Goal: Transaction & Acquisition: Purchase product/service

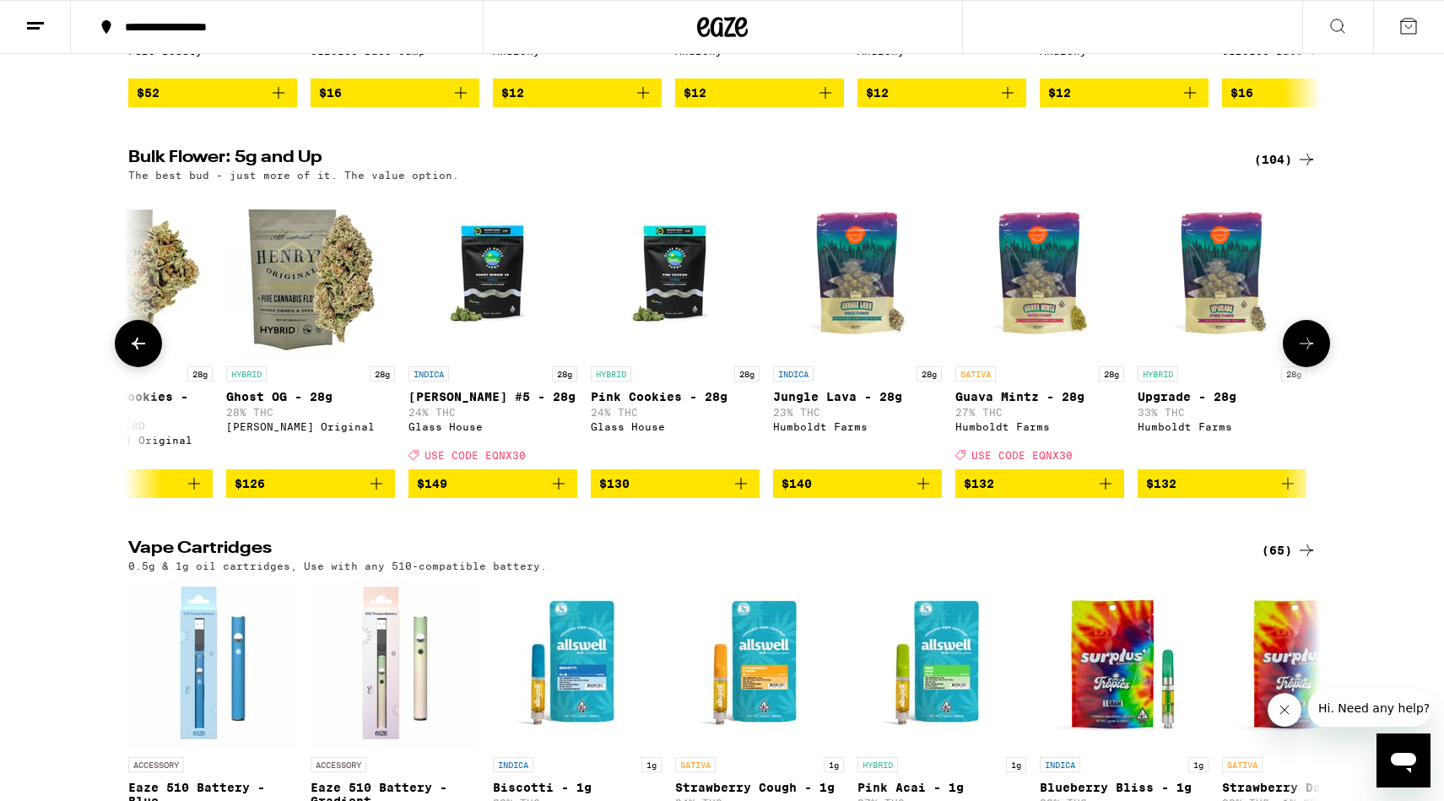
scroll to position [2021, 0]
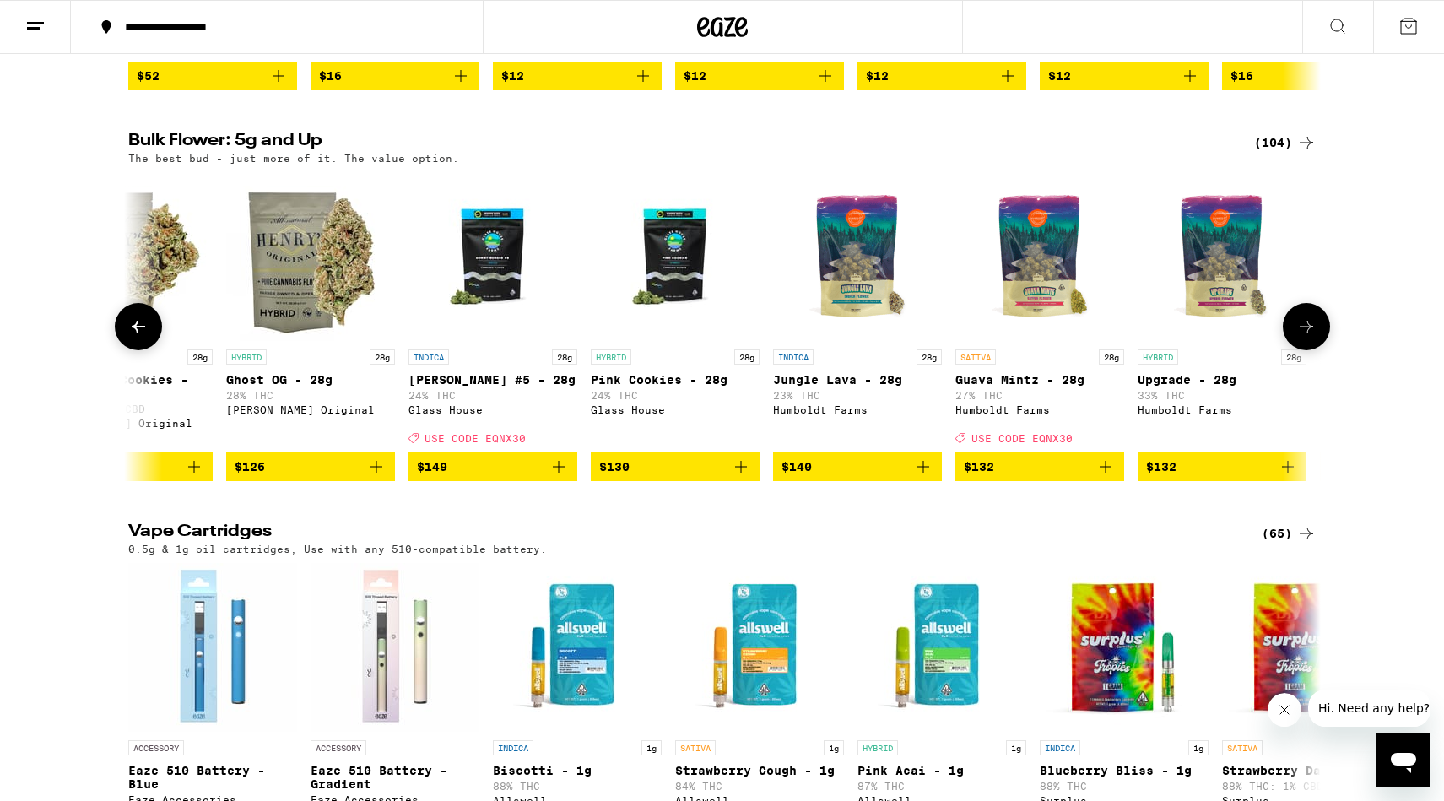
click at [149, 350] on button at bounding box center [138, 326] width 47 height 47
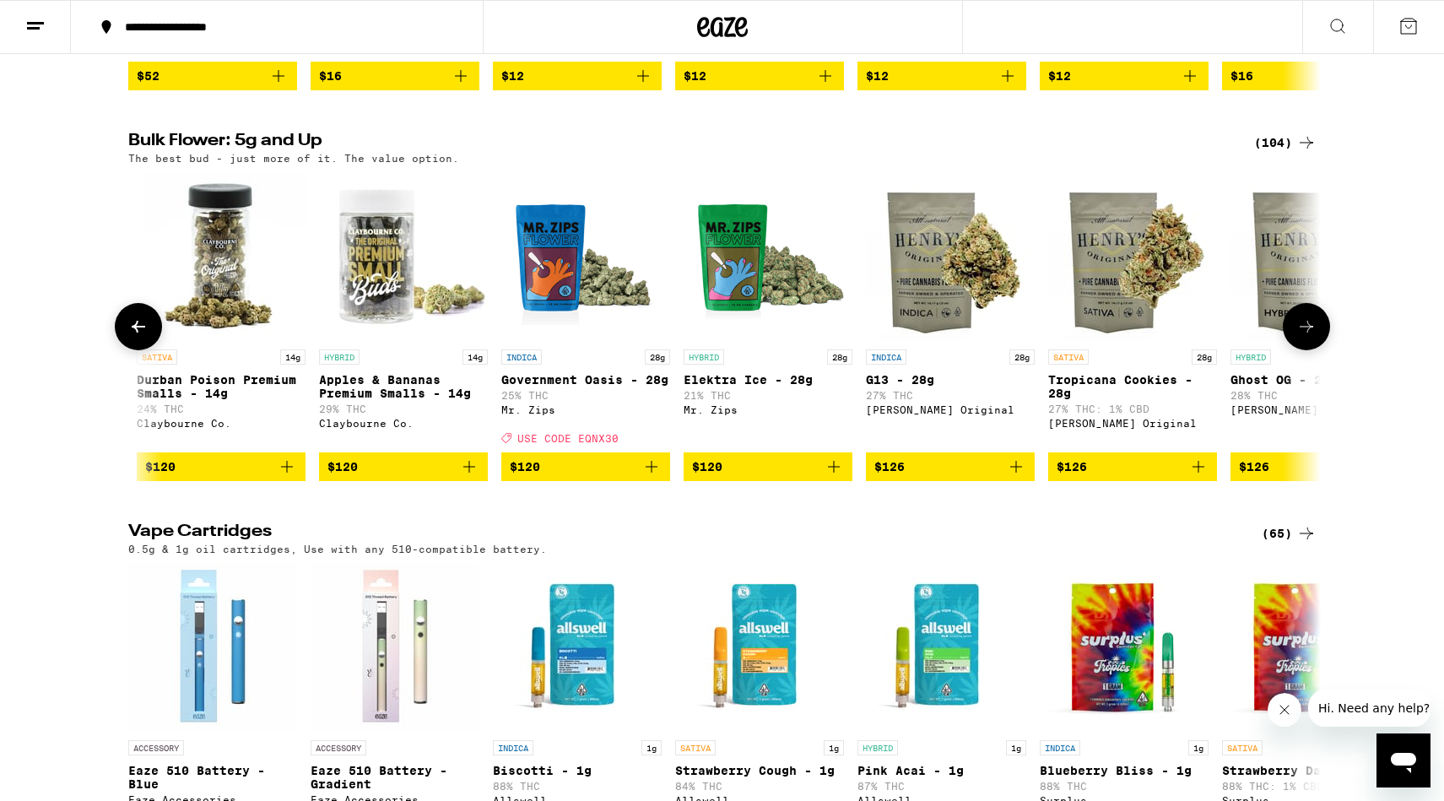
click at [149, 350] on button at bounding box center [138, 326] width 47 height 47
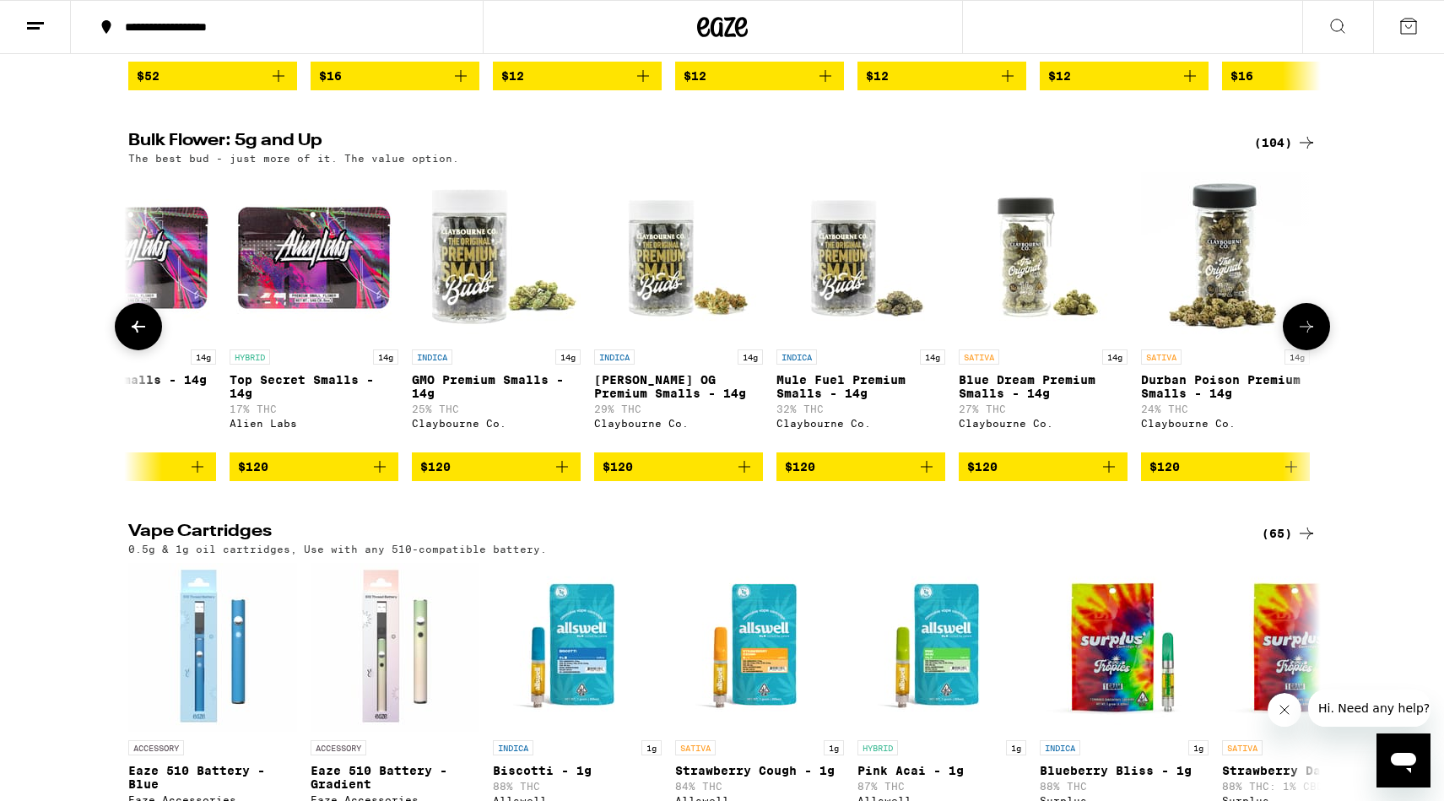
click at [149, 350] on button at bounding box center [138, 326] width 47 height 47
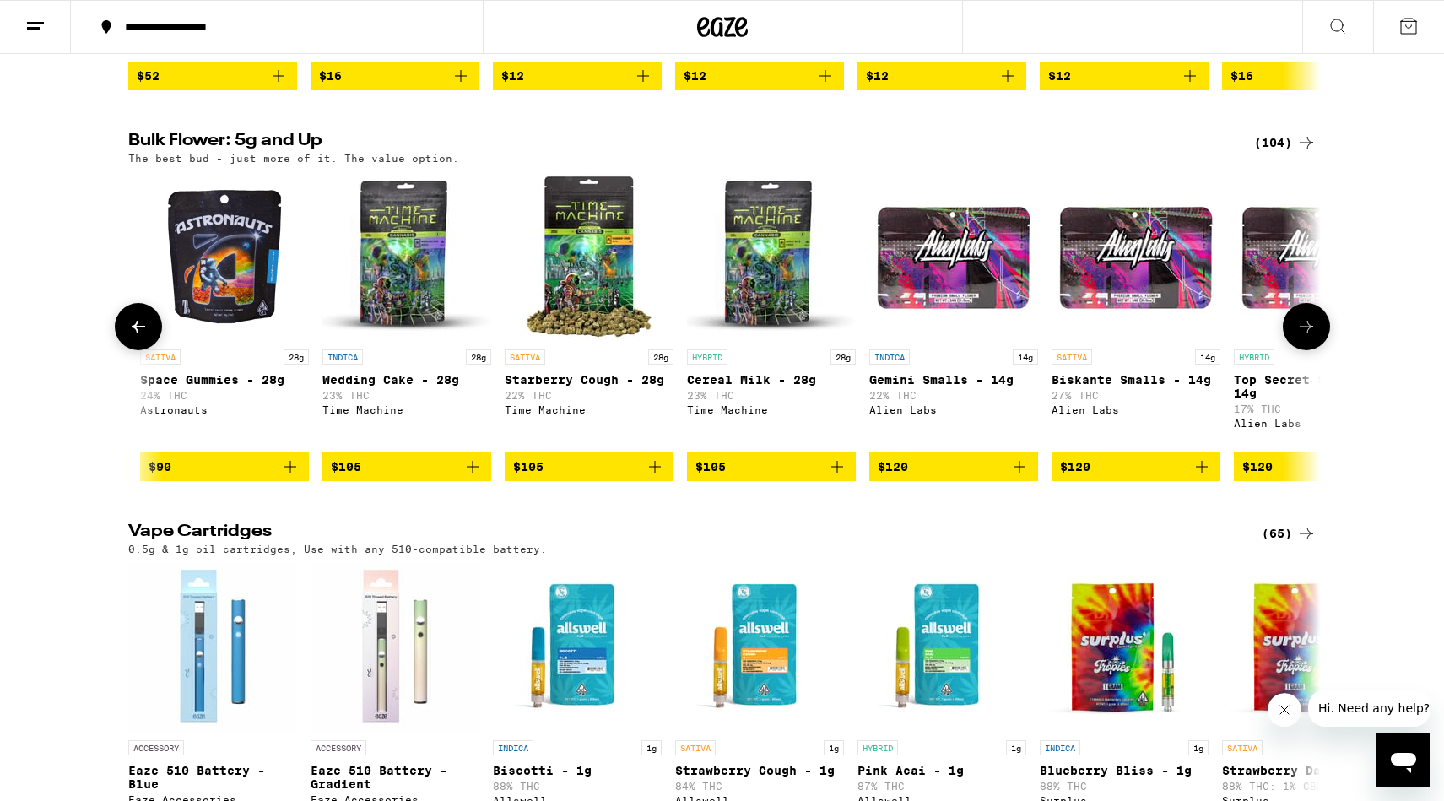
click at [149, 350] on button at bounding box center [138, 326] width 47 height 47
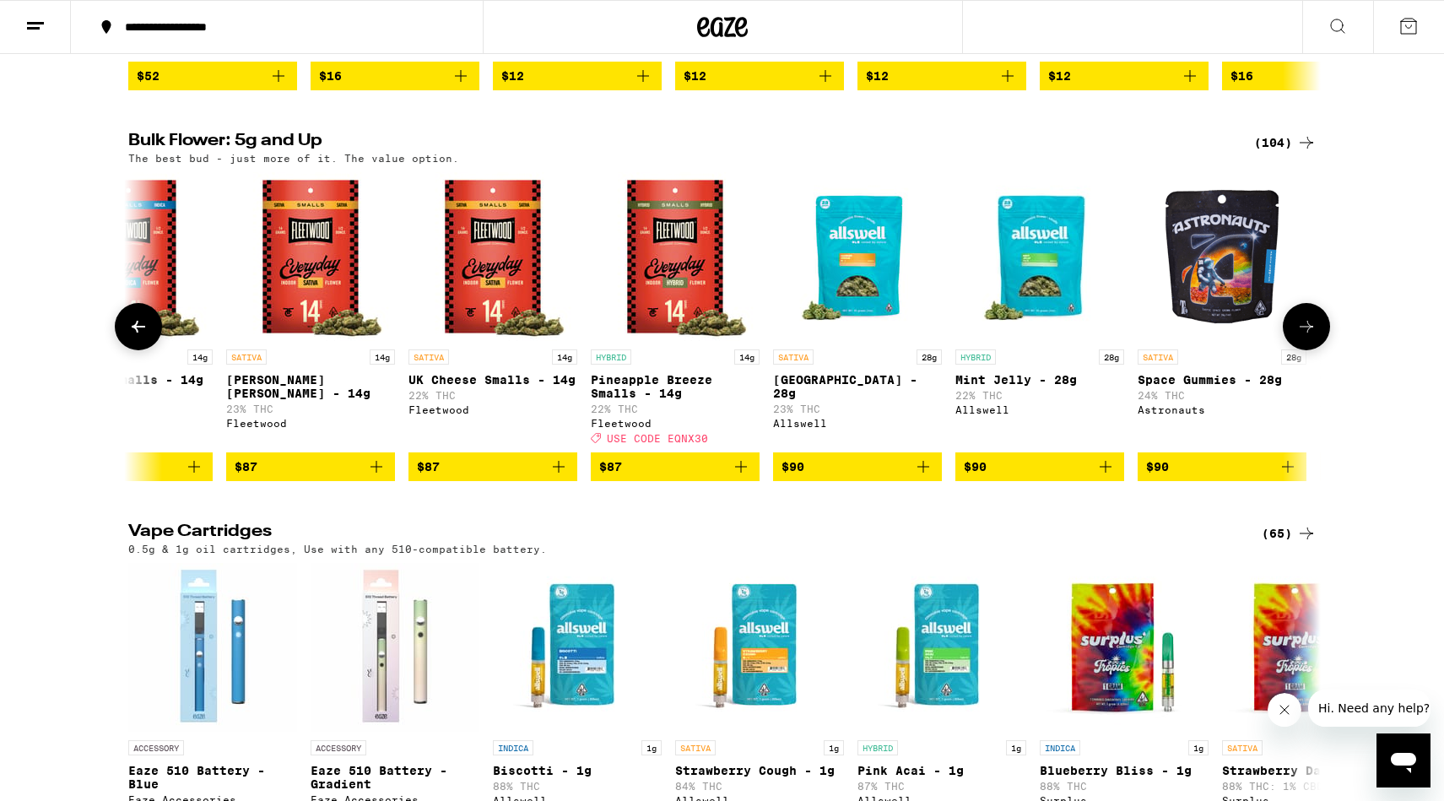
scroll to position [0, 11743]
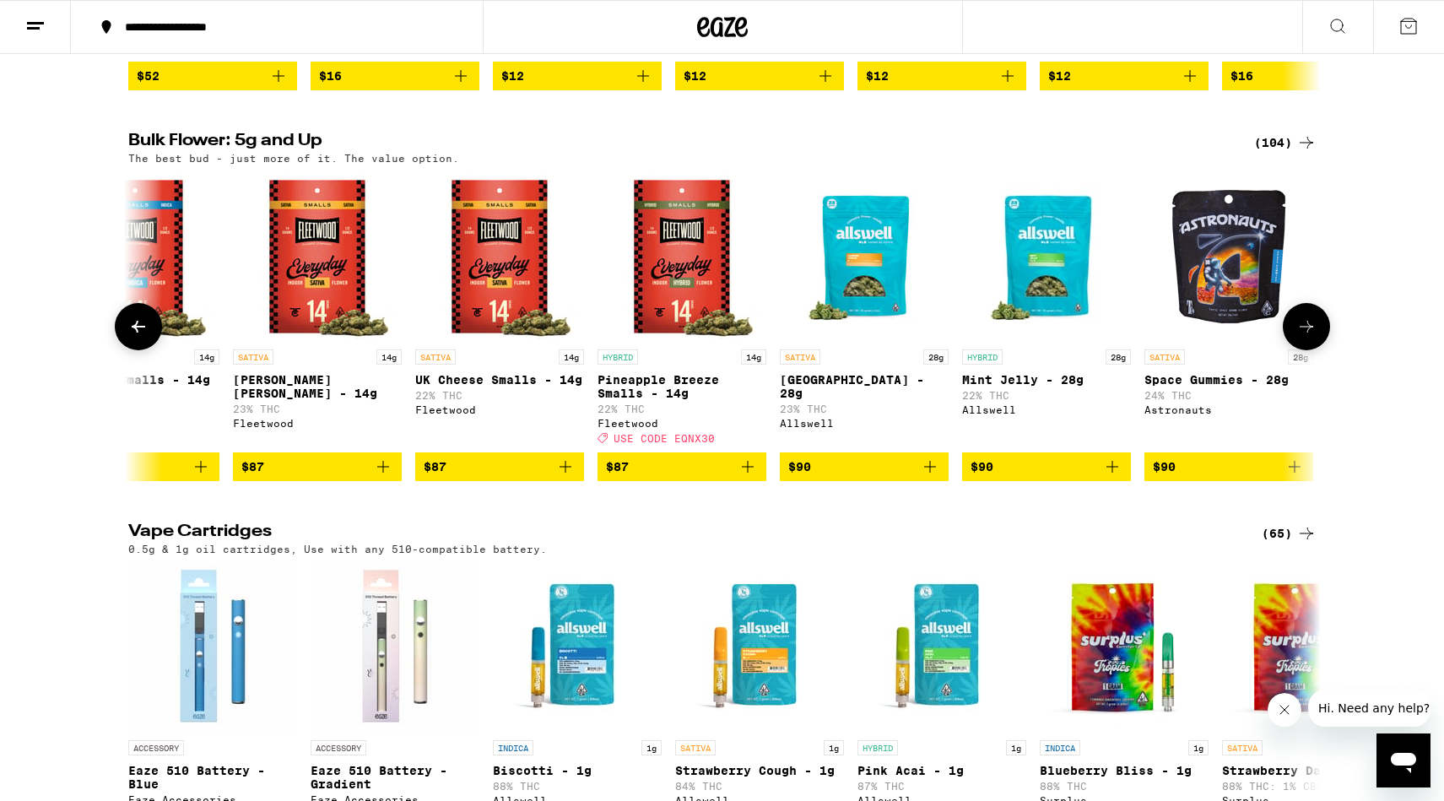
click at [149, 350] on button at bounding box center [138, 326] width 47 height 47
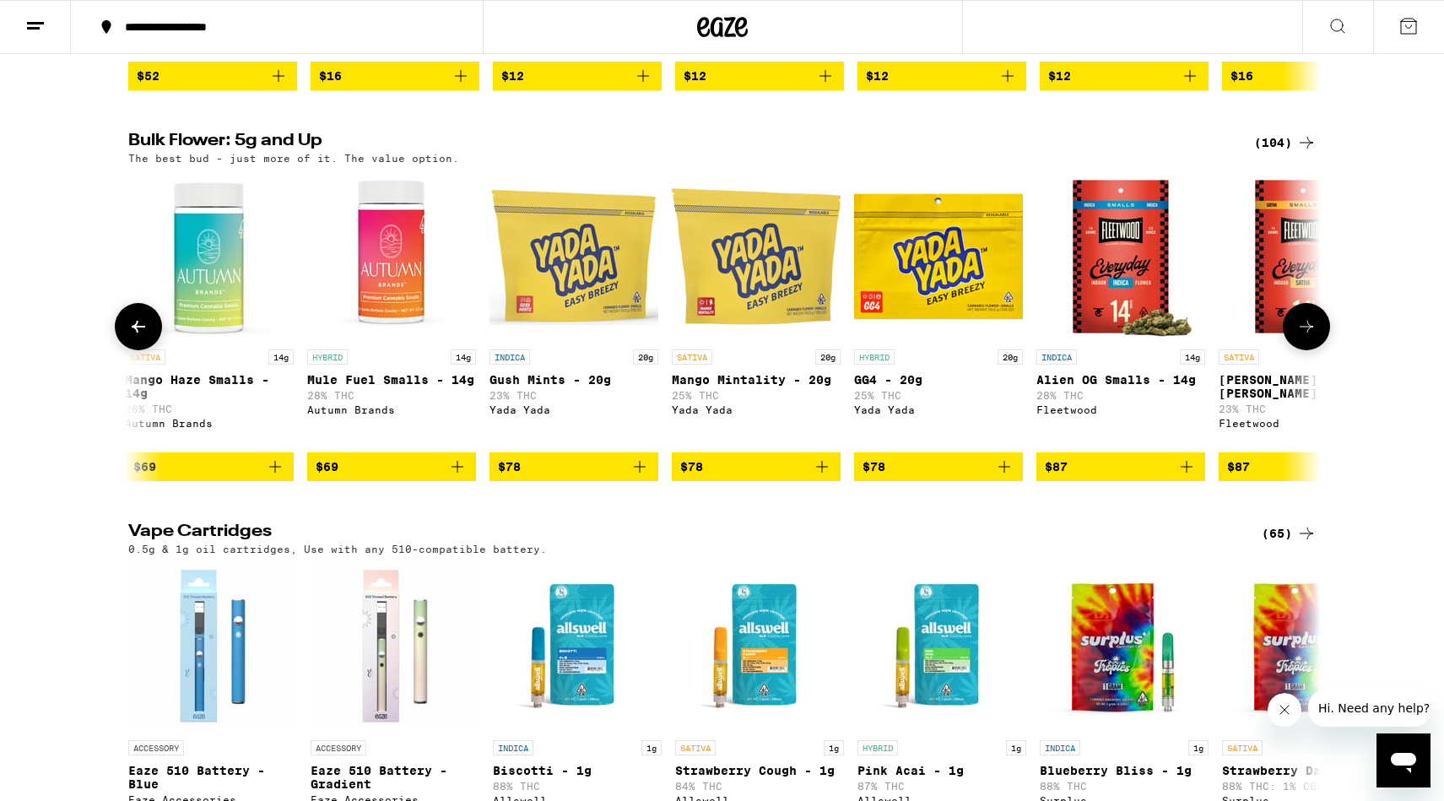
scroll to position [0, 10738]
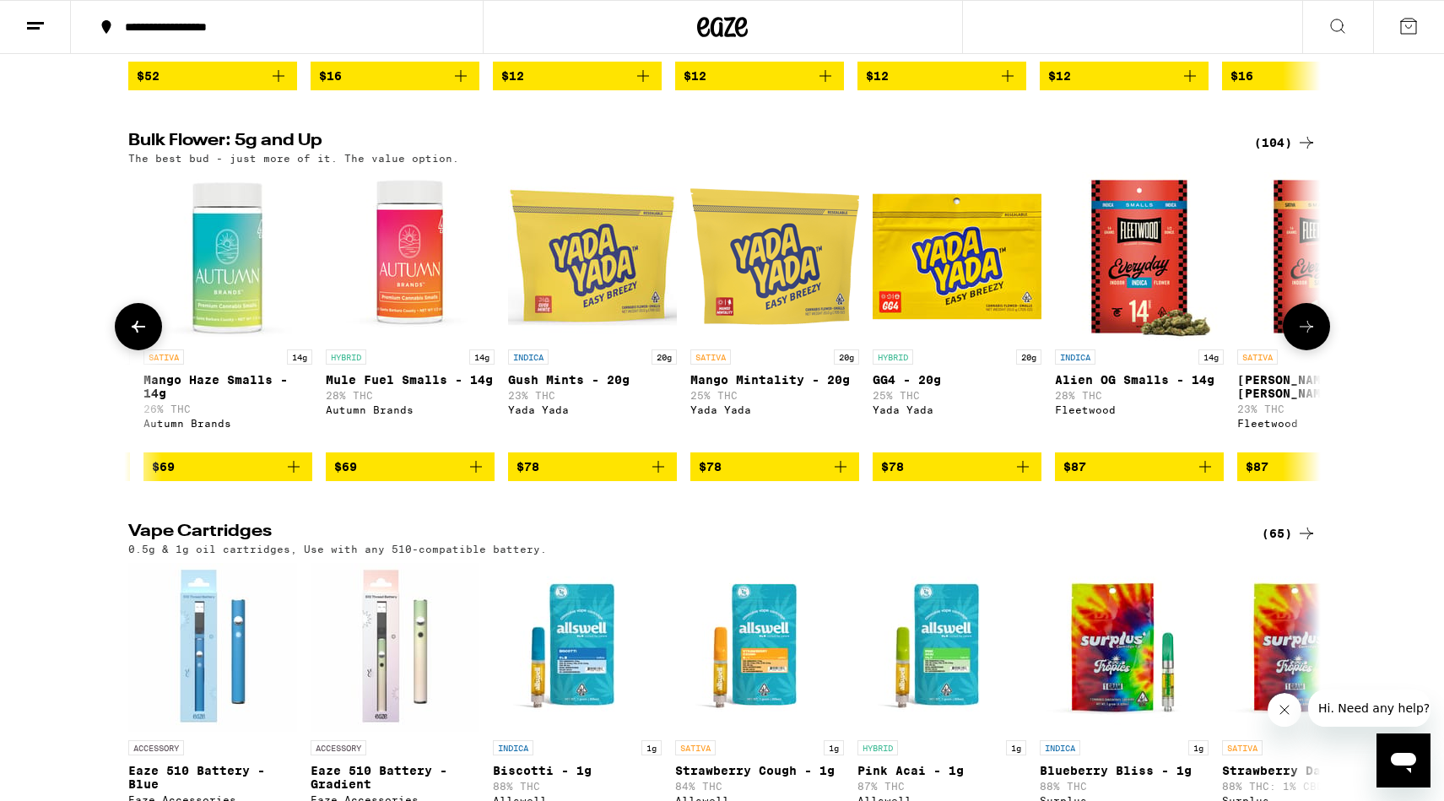
click at [149, 350] on button at bounding box center [138, 326] width 47 height 47
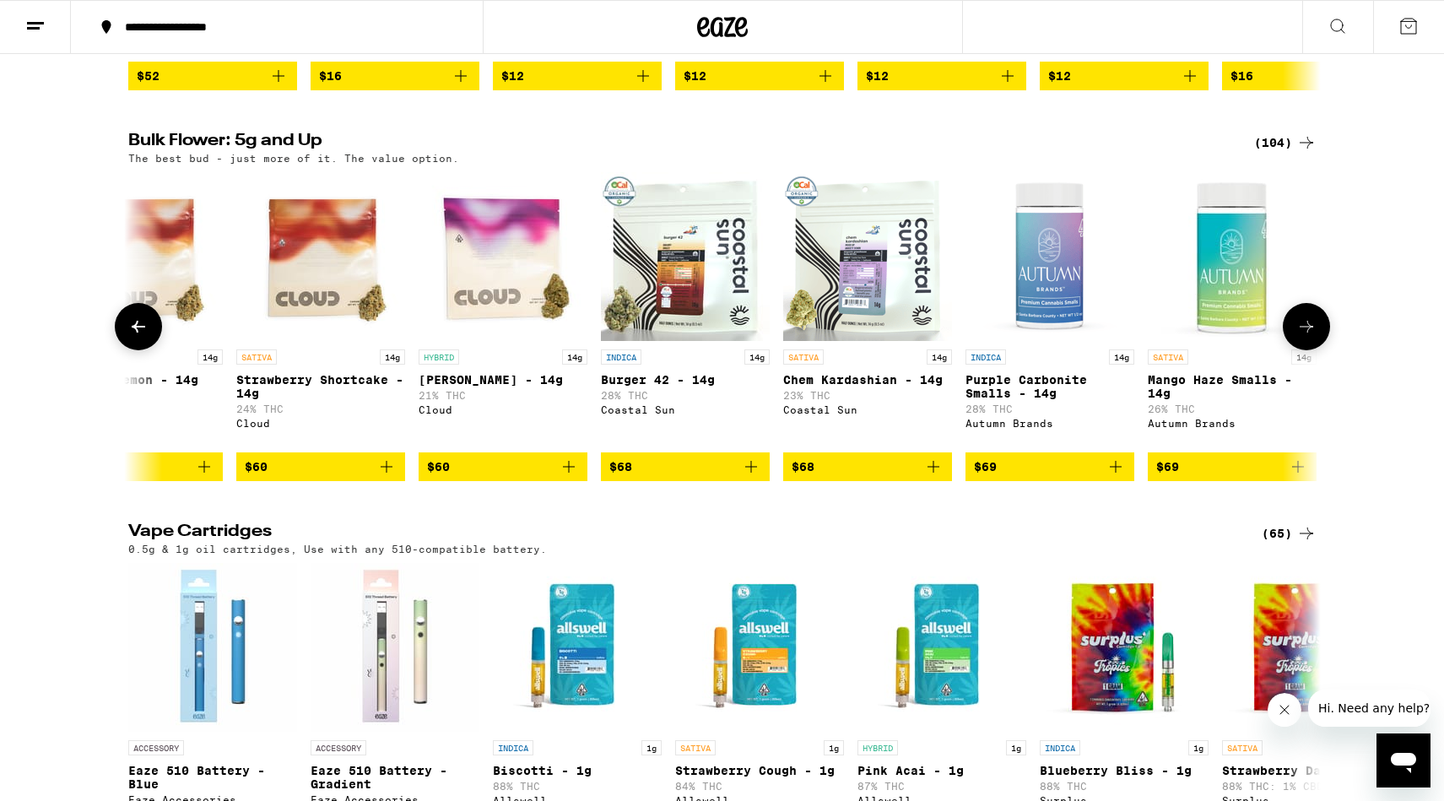
click at [149, 350] on button at bounding box center [138, 326] width 47 height 47
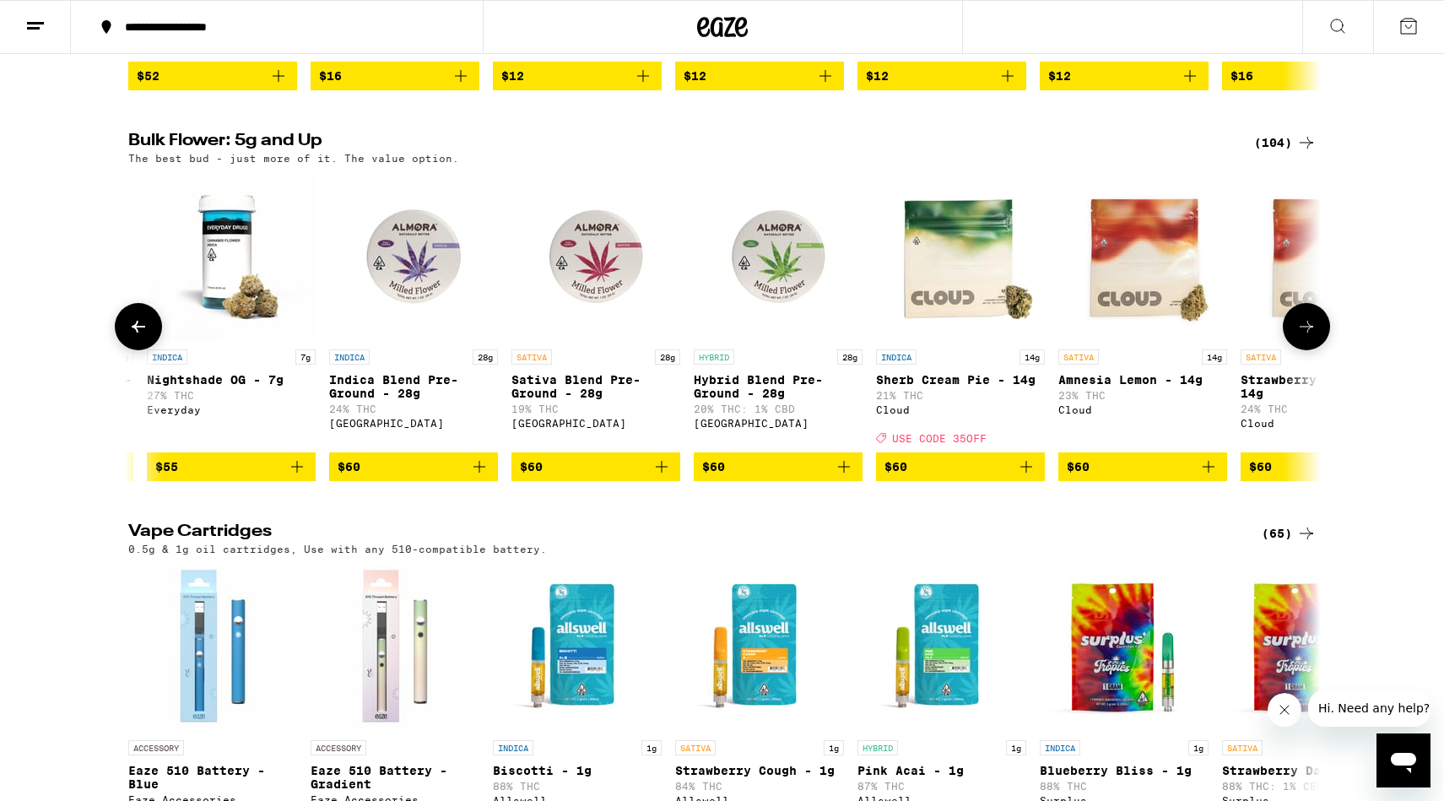
click at [149, 350] on button at bounding box center [138, 326] width 47 height 47
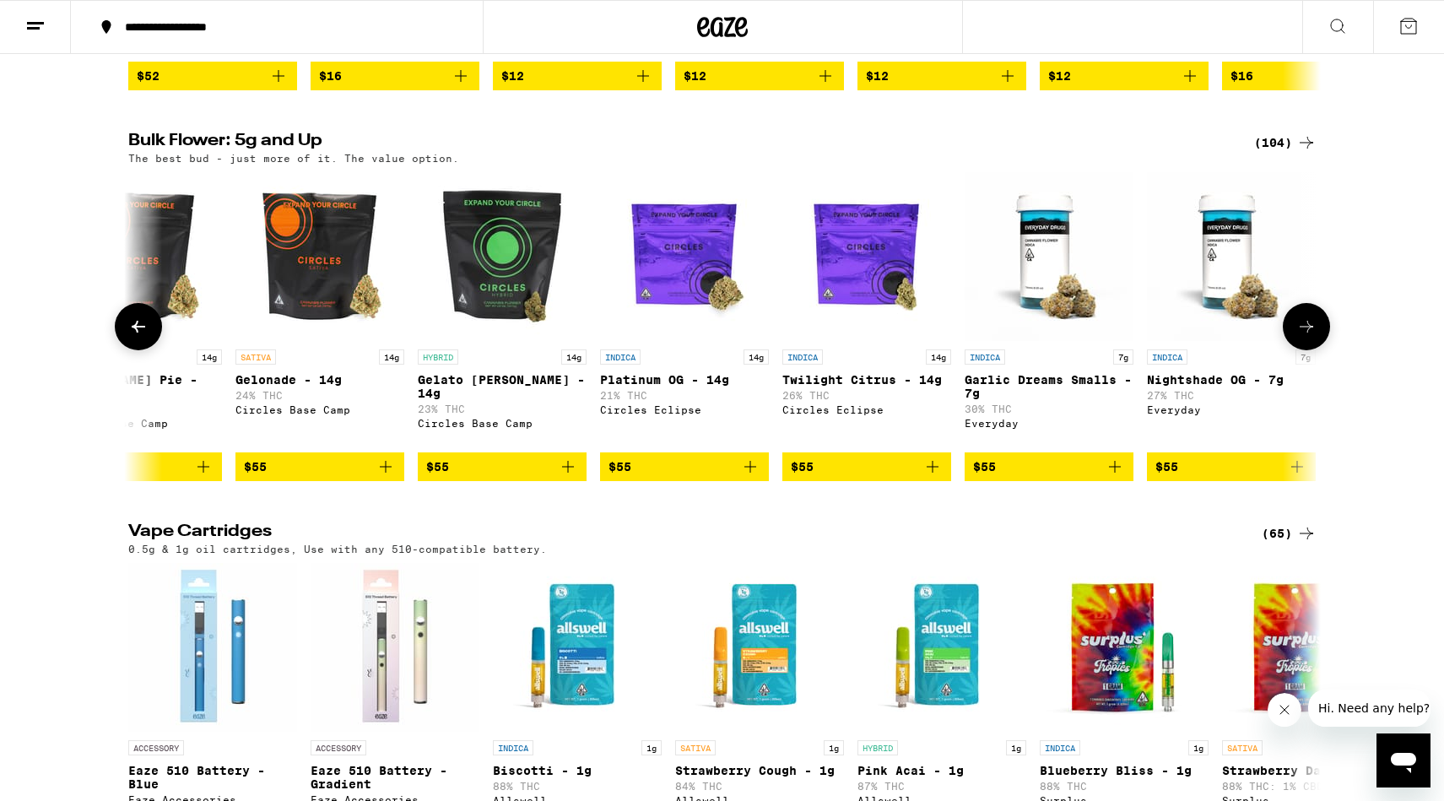
scroll to position [0, 7726]
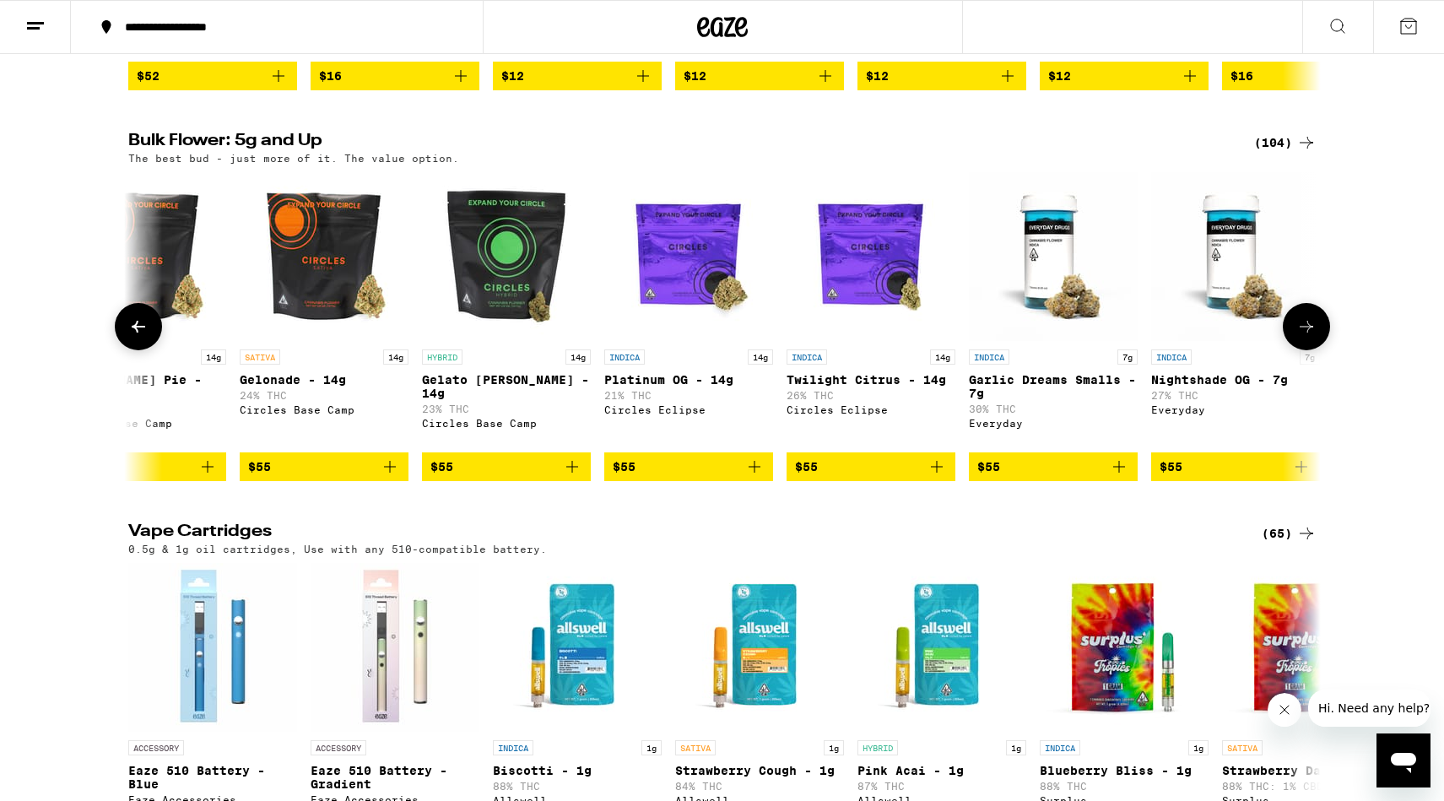
click at [149, 350] on button at bounding box center [138, 326] width 47 height 47
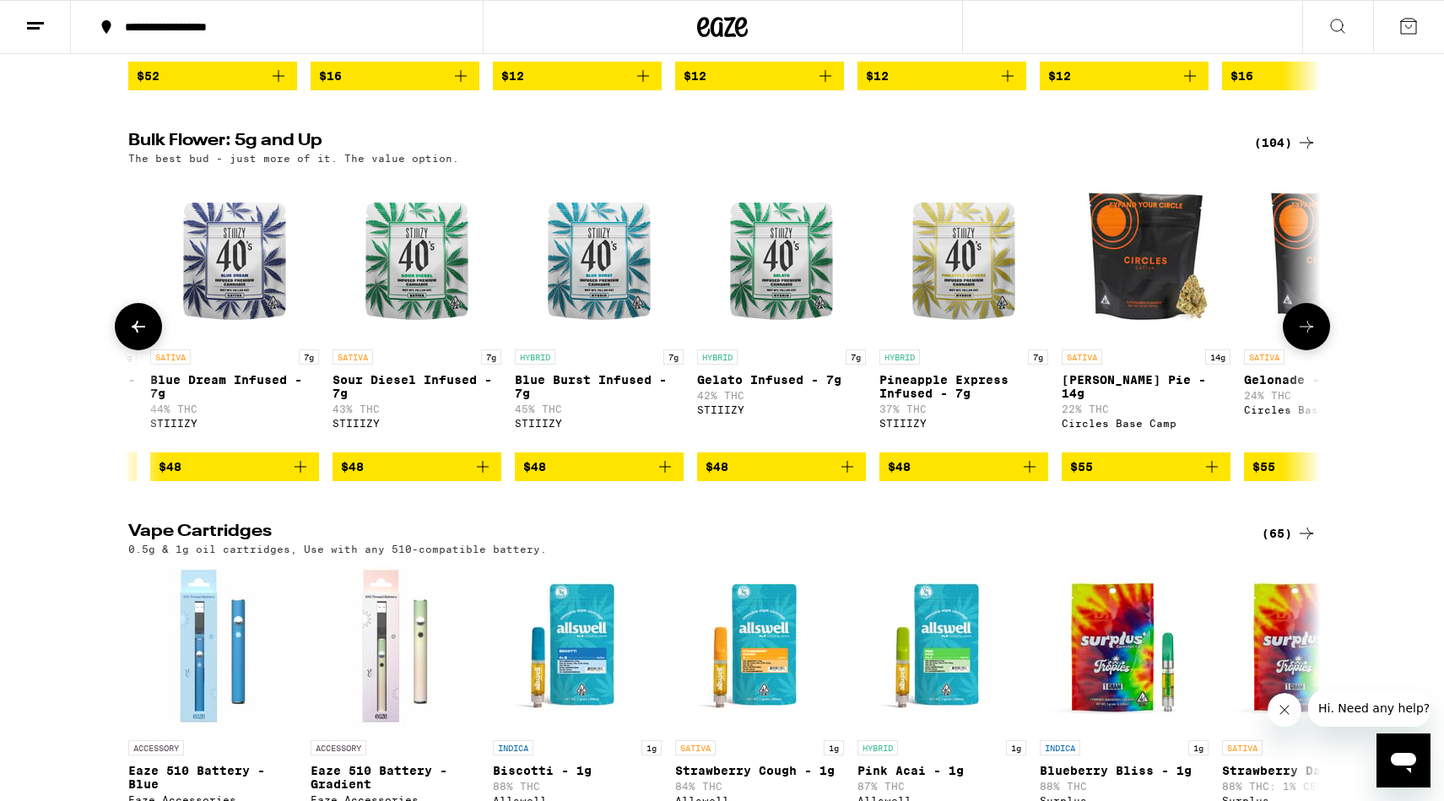
click at [149, 350] on button at bounding box center [138, 326] width 47 height 47
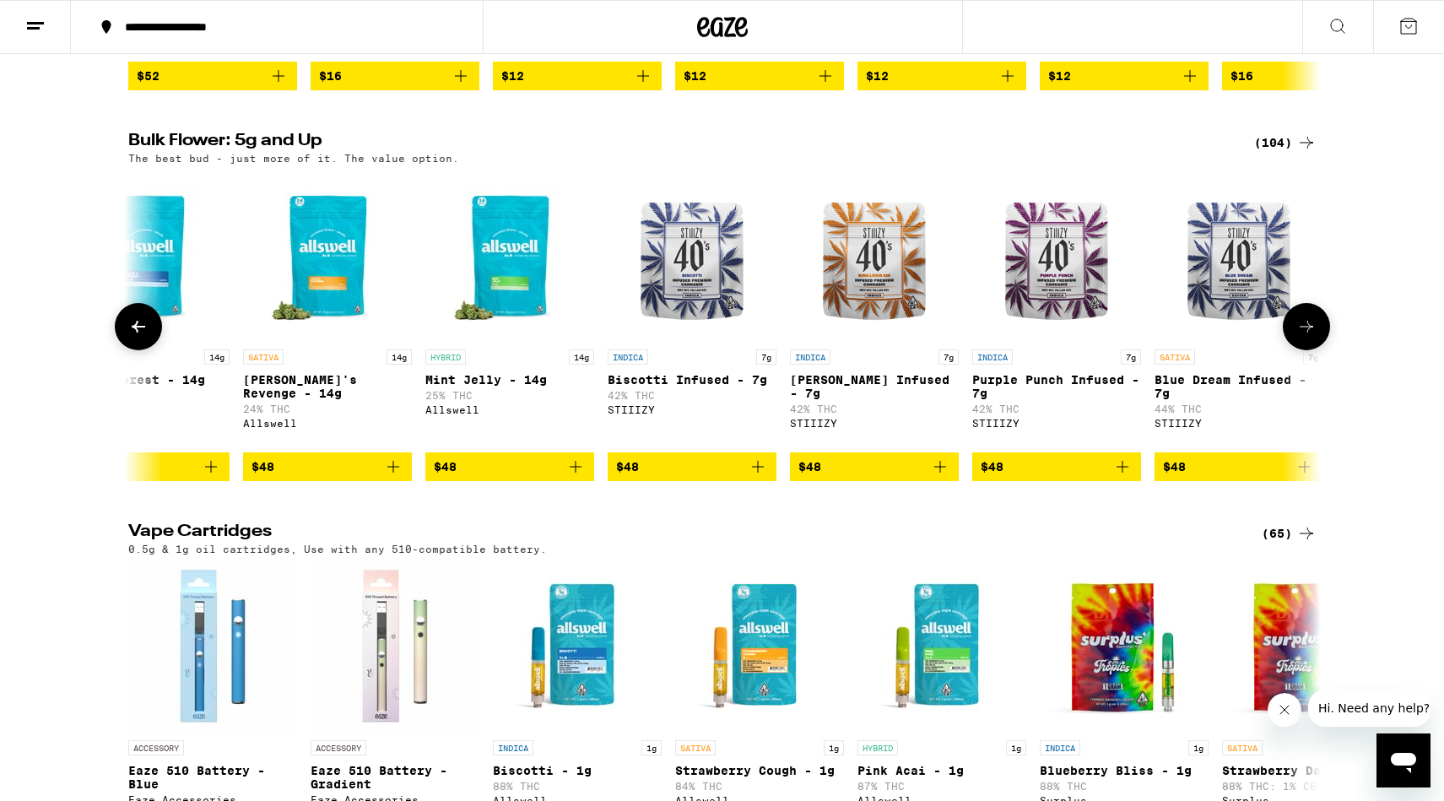
click at [149, 350] on button at bounding box center [138, 326] width 47 height 47
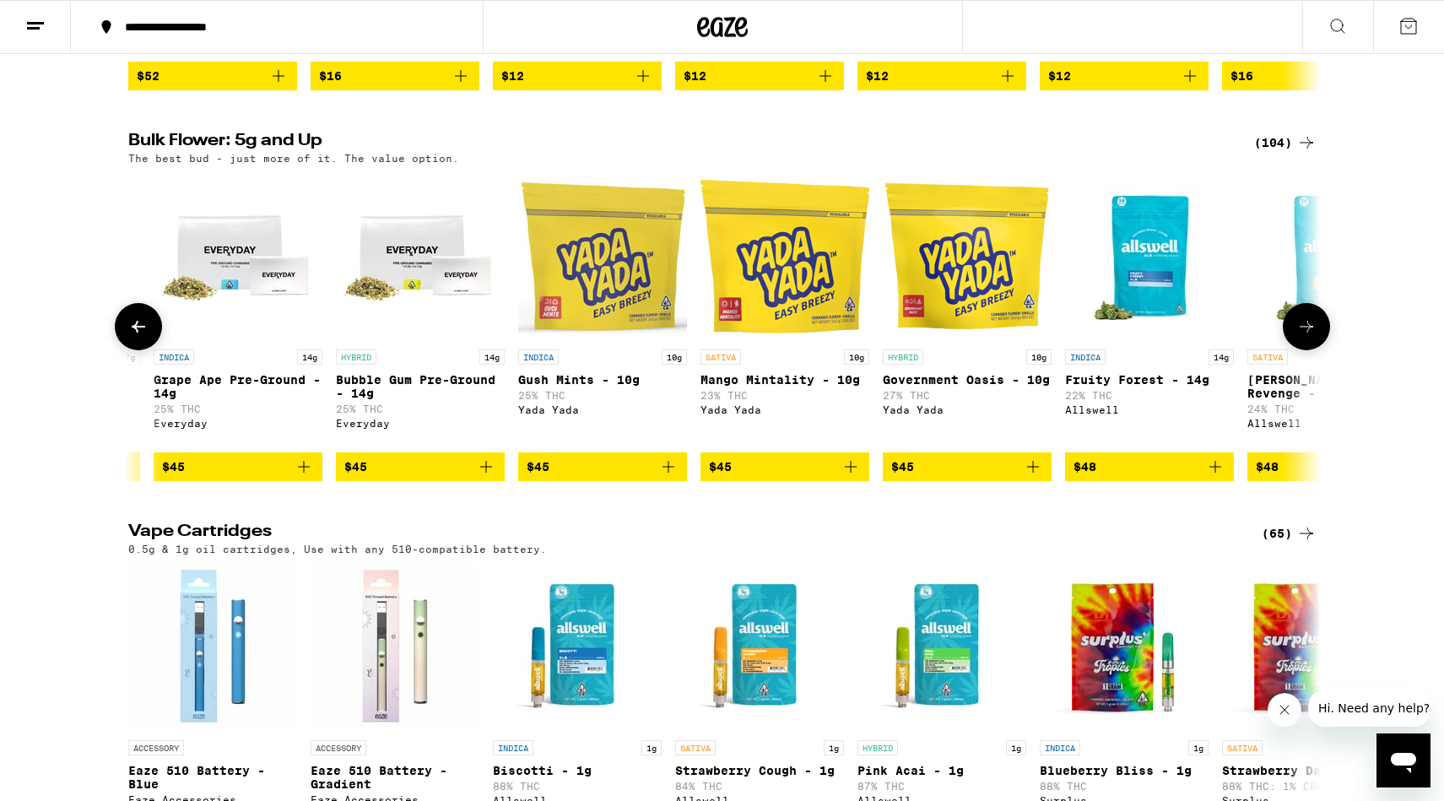
click at [149, 350] on button at bounding box center [138, 326] width 47 height 47
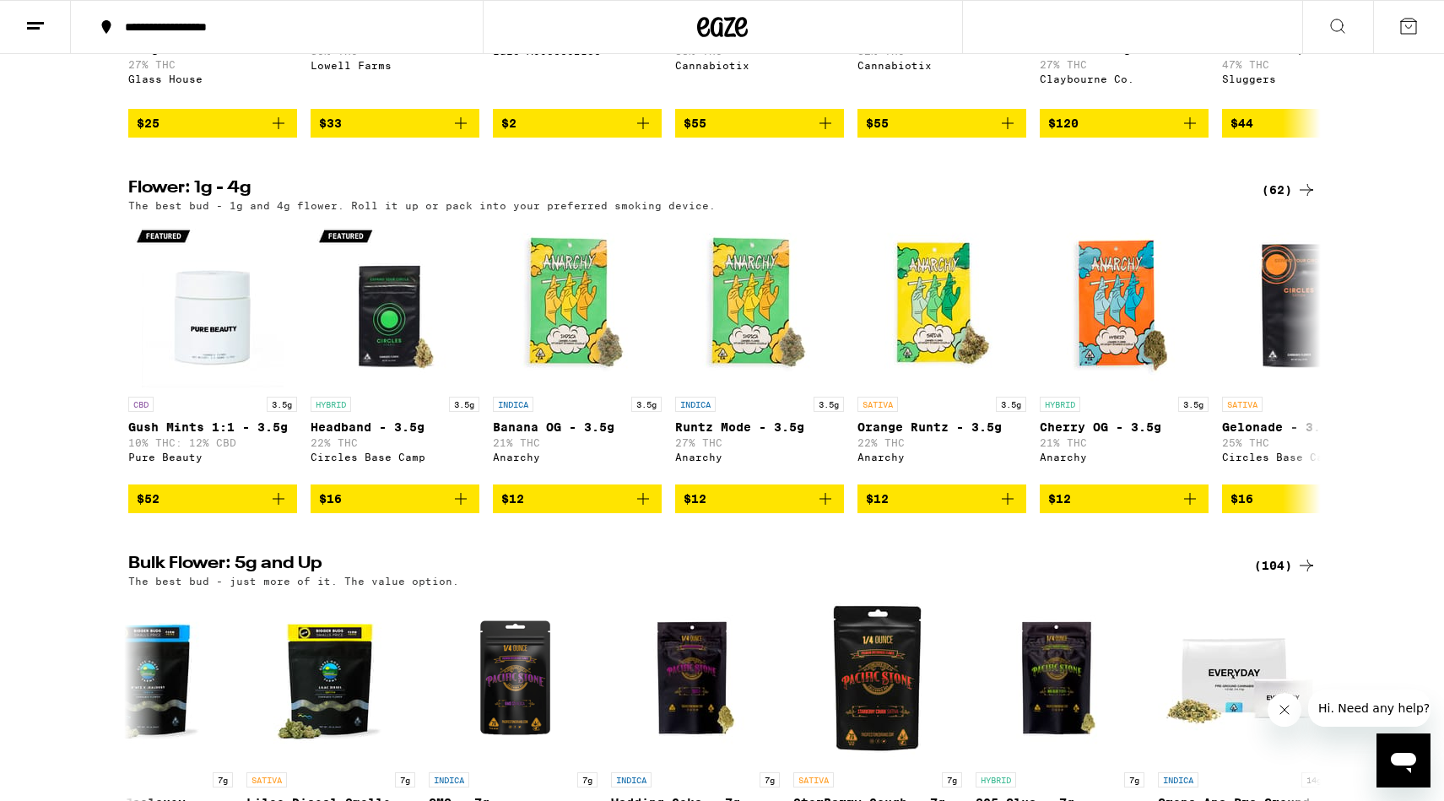
scroll to position [1522, 0]
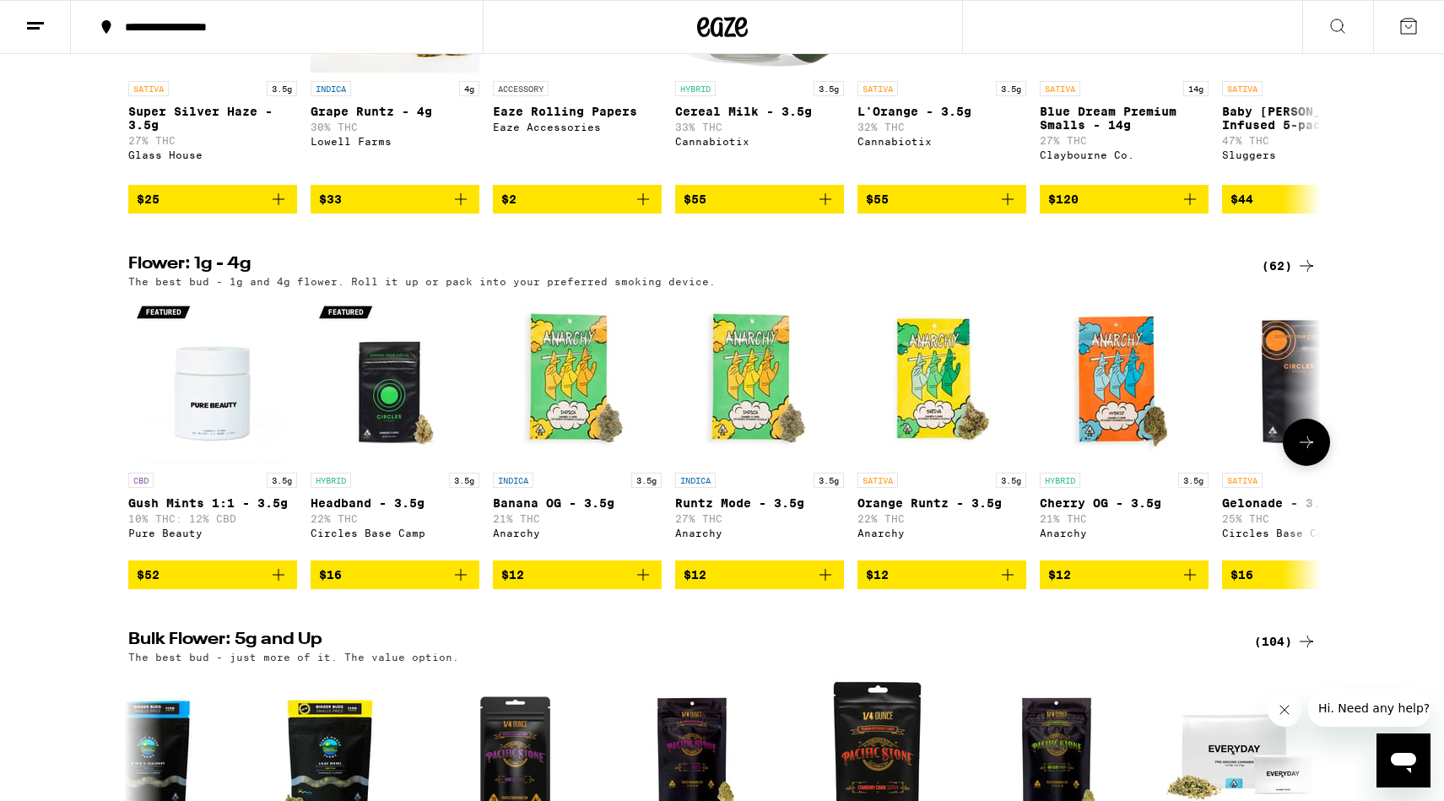
click at [1303, 452] on icon at bounding box center [1306, 442] width 20 height 20
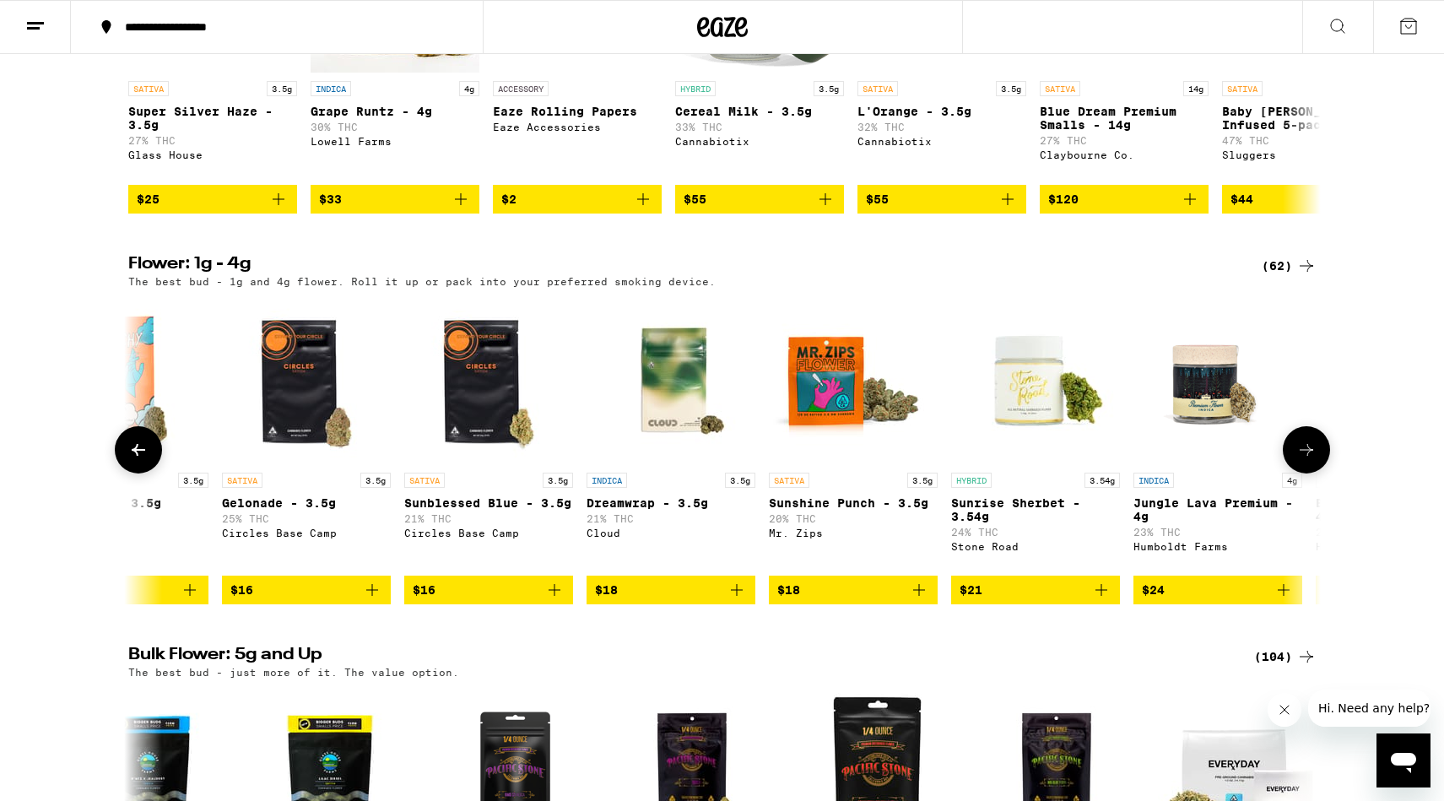
scroll to position [0, 1004]
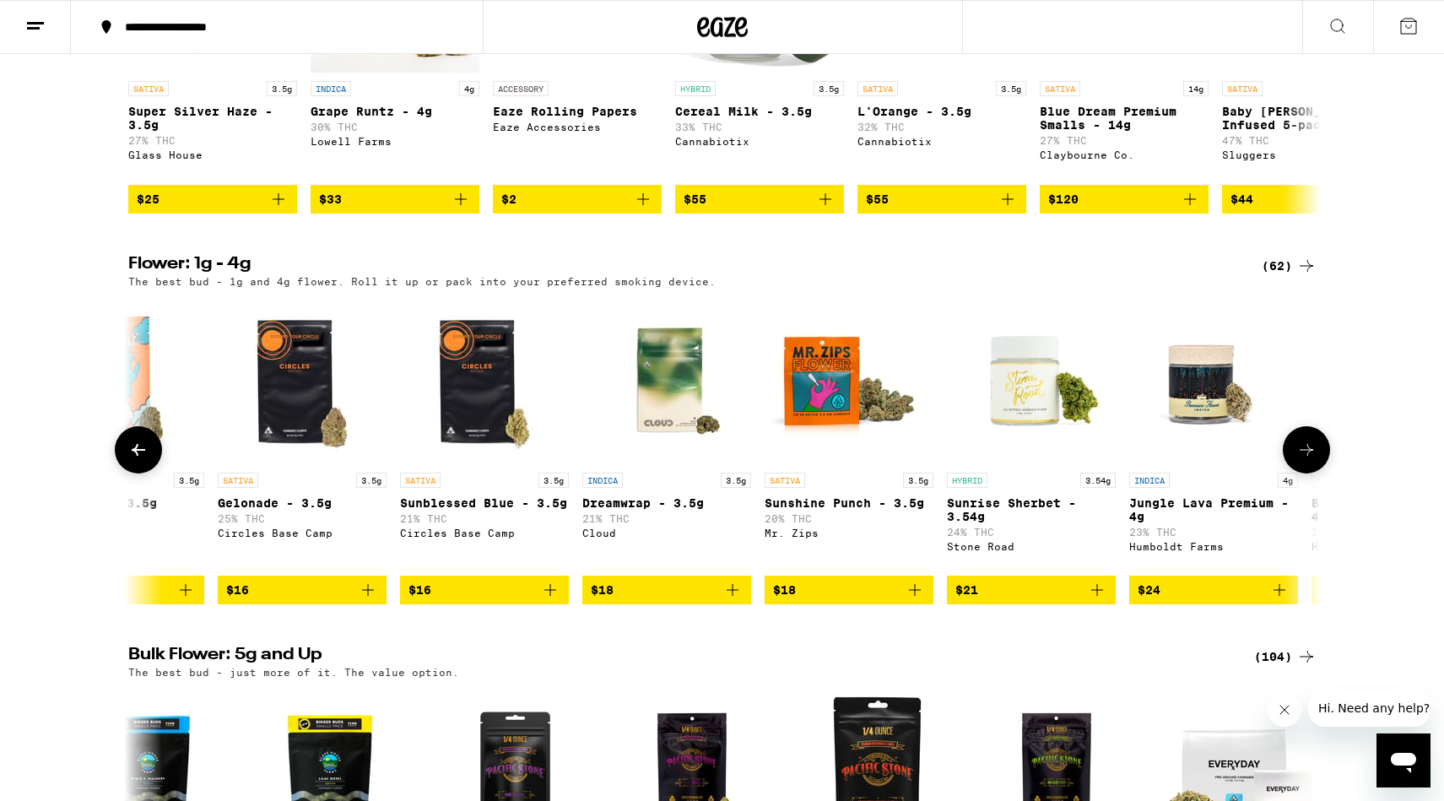
click at [140, 460] on icon at bounding box center [138, 450] width 20 height 20
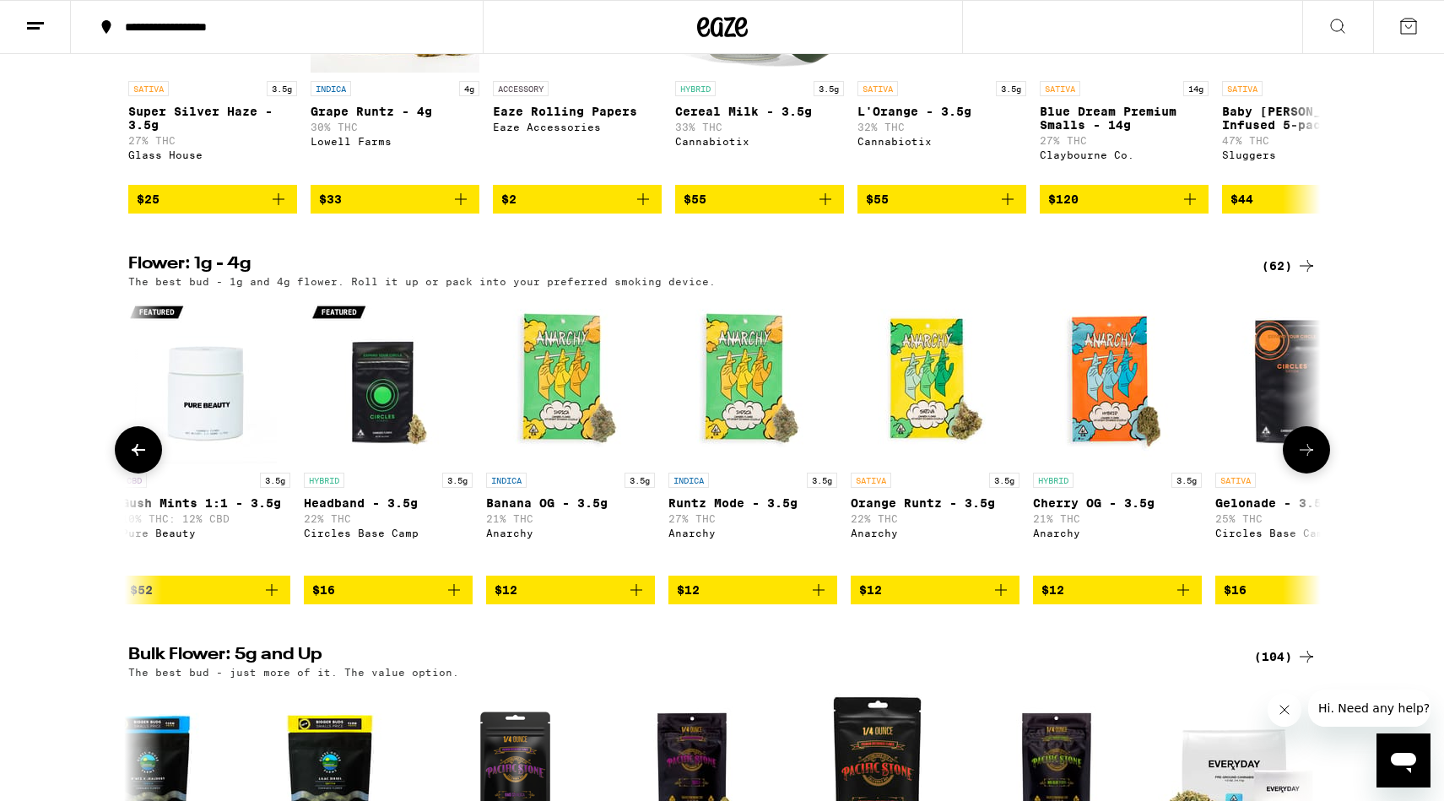
scroll to position [0, 0]
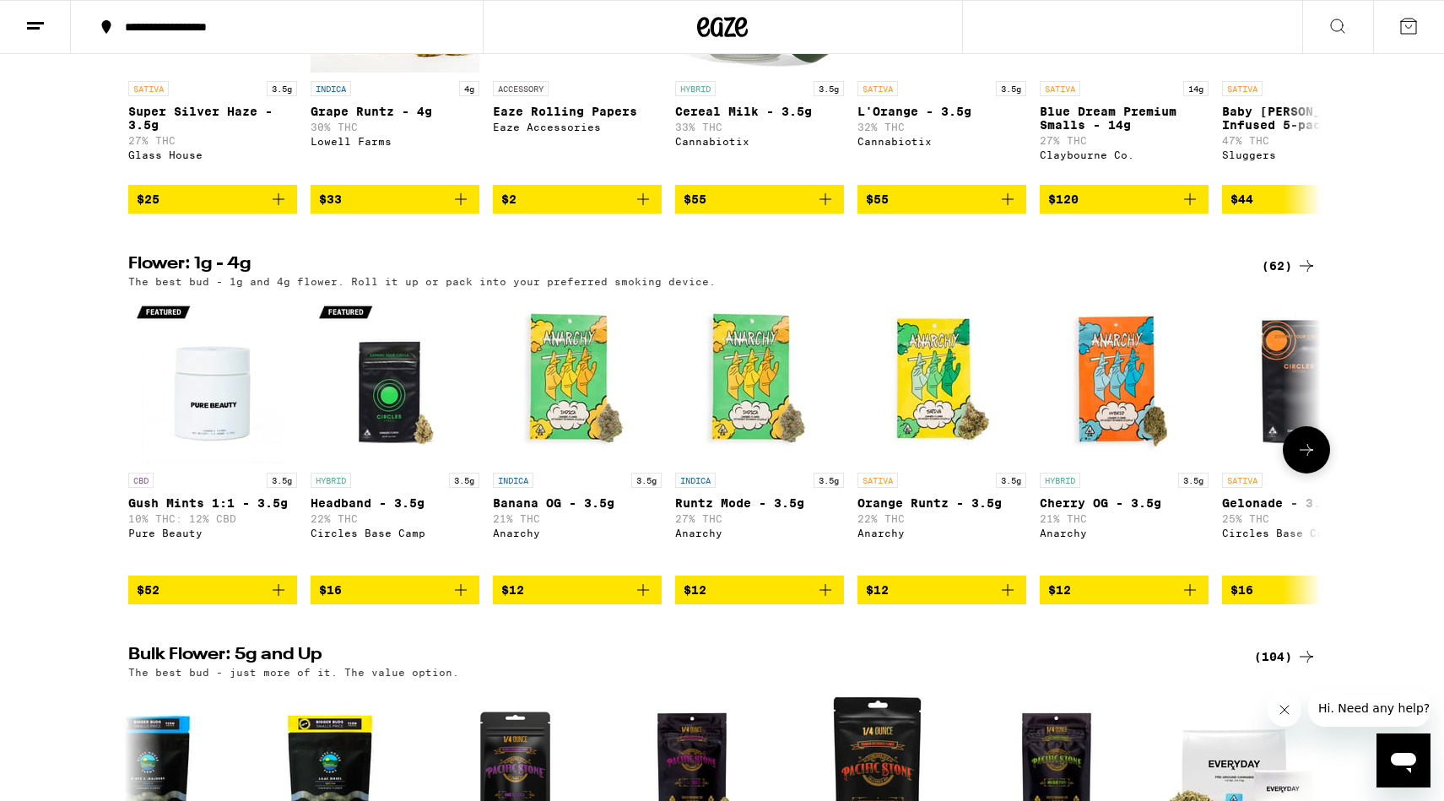
click at [1304, 473] on button at bounding box center [1306, 449] width 47 height 47
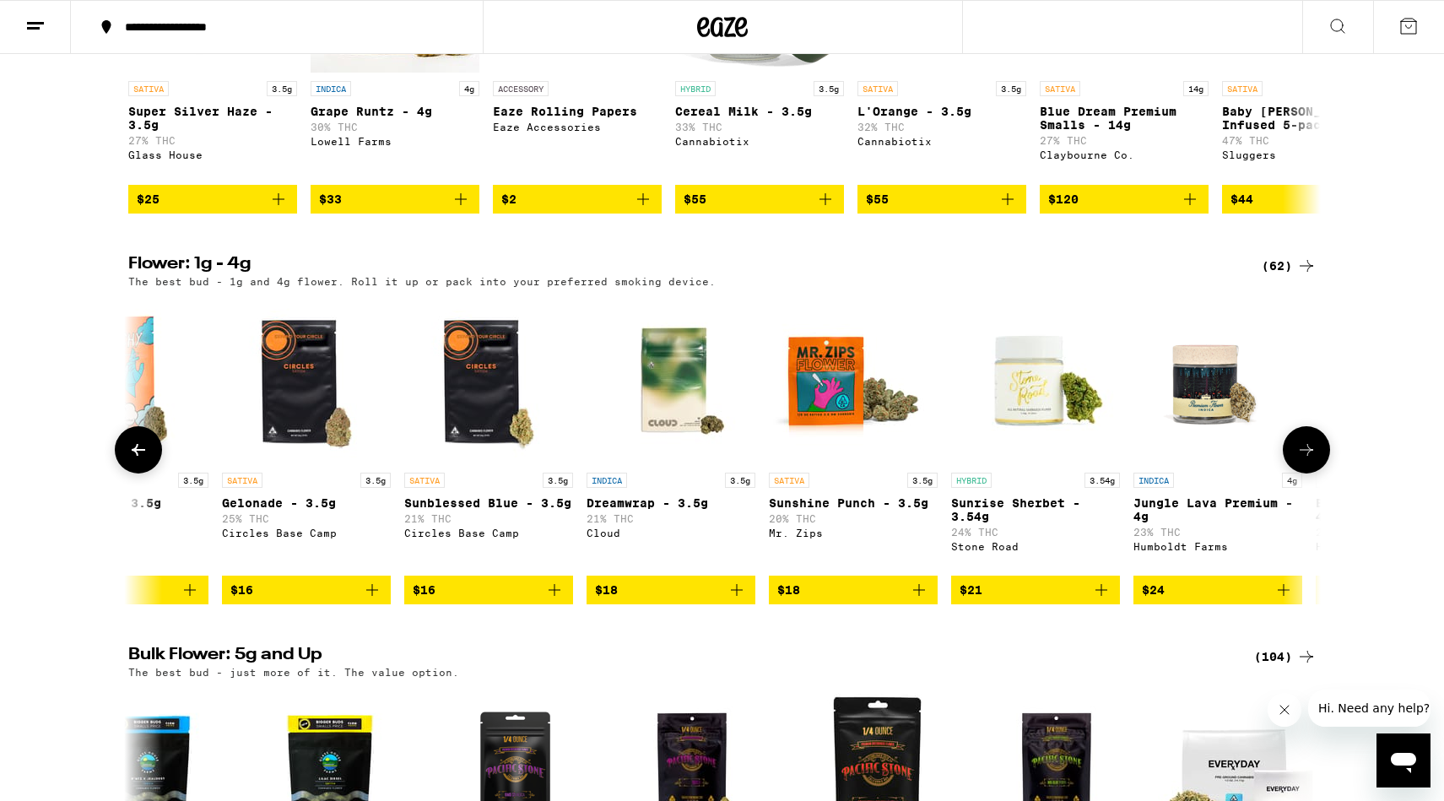
scroll to position [0, 1004]
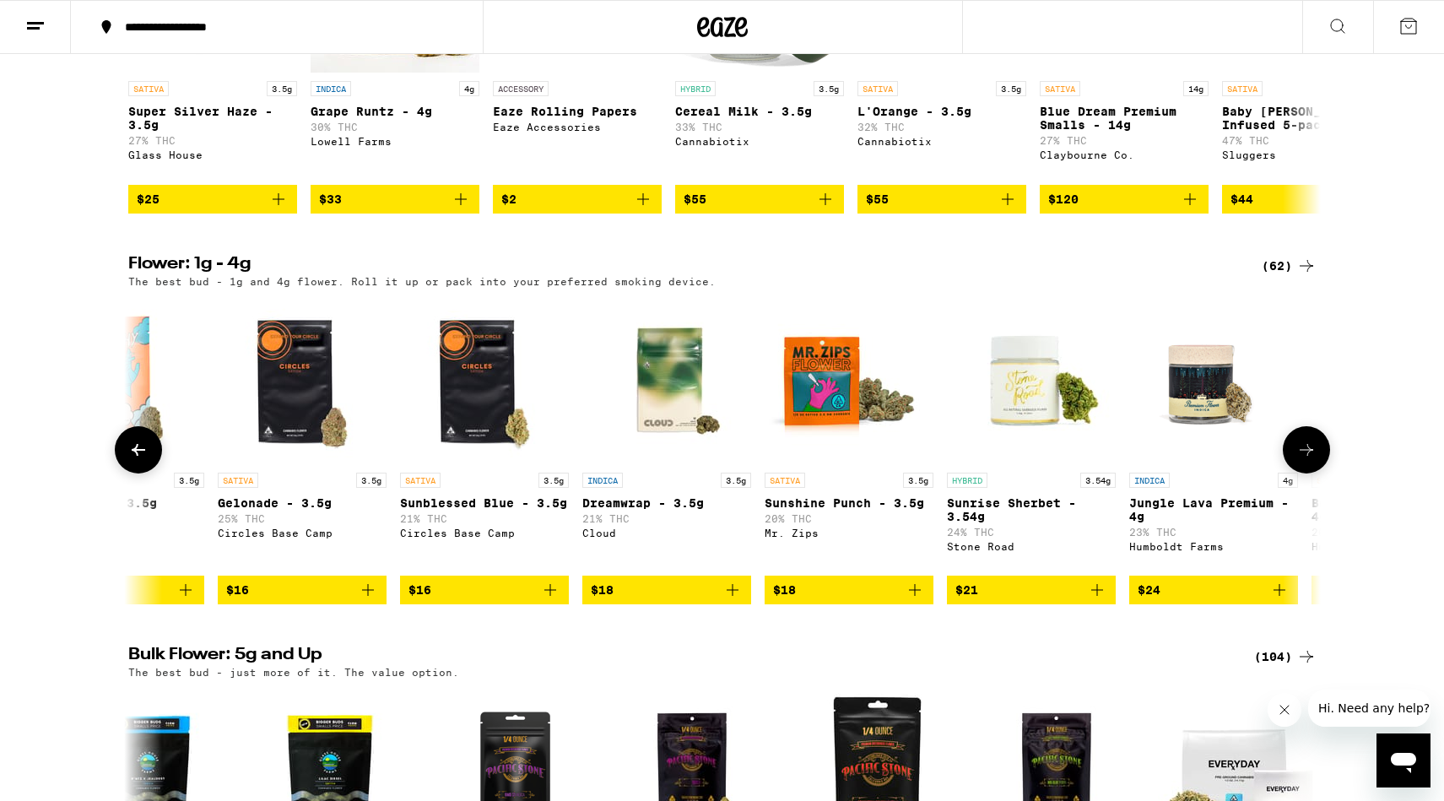
click at [1303, 456] on icon at bounding box center [1306, 450] width 14 height 12
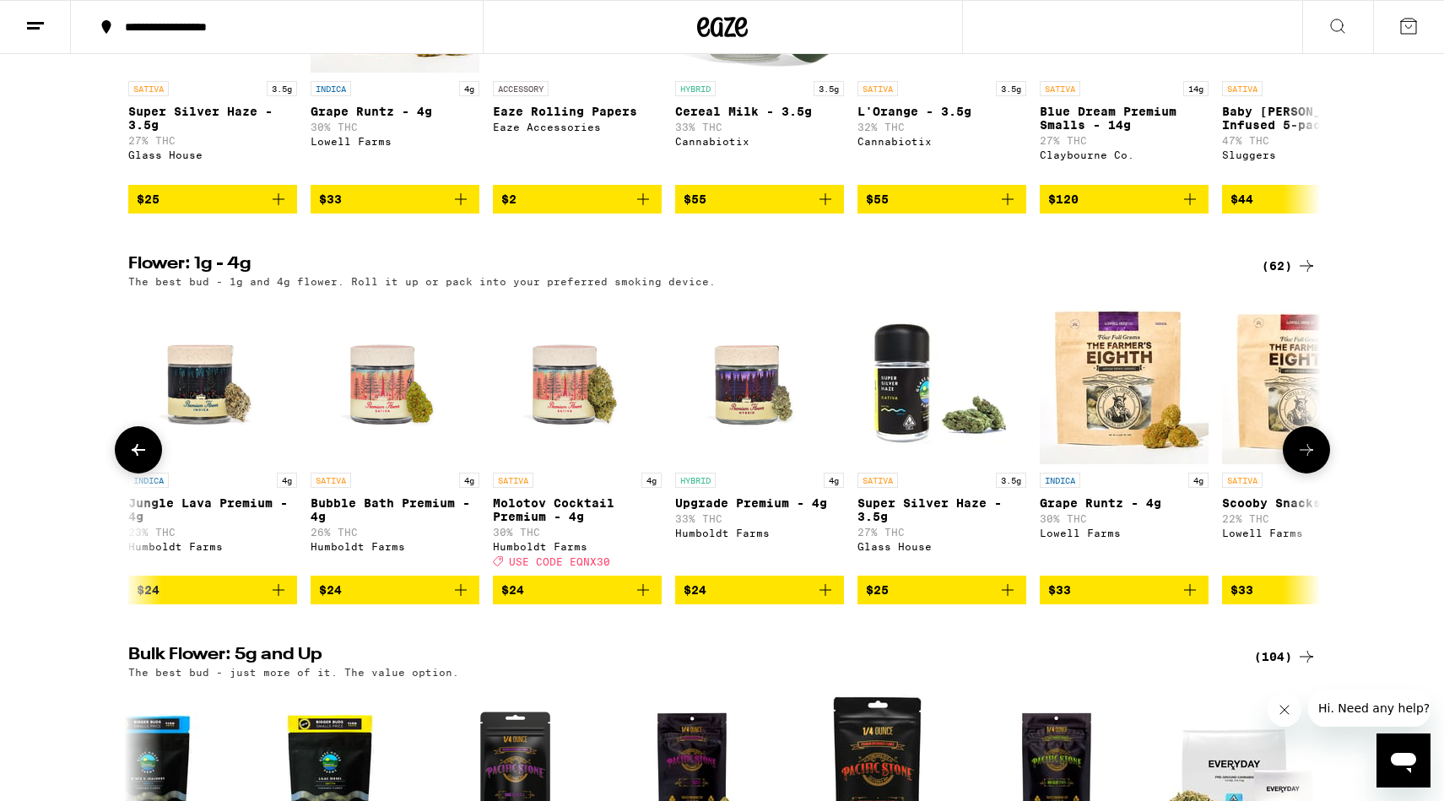
scroll to position [0, 2008]
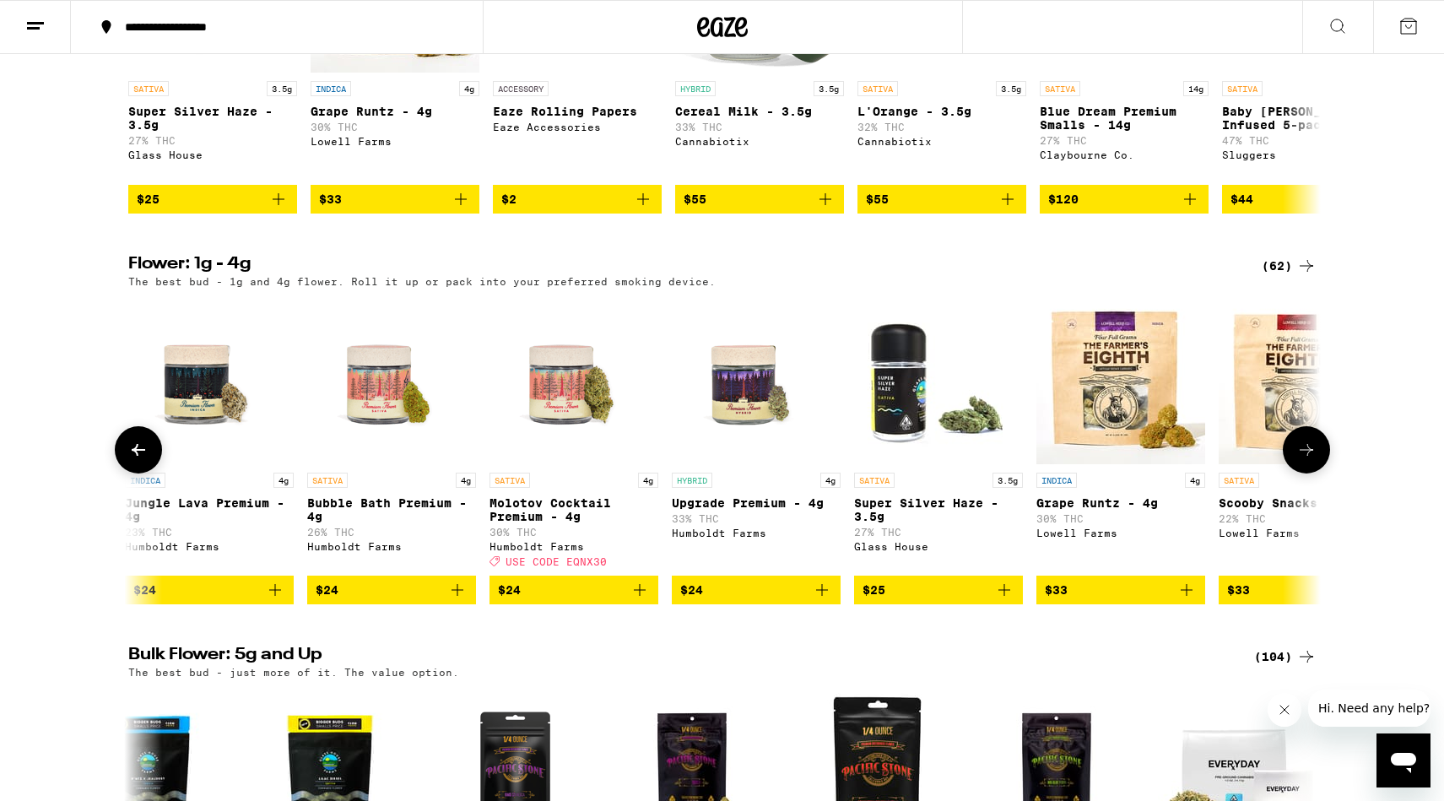
click at [532, 411] on img "Open page for Molotov Cocktail Premium - 4g from Humboldt Farms" at bounding box center [573, 379] width 169 height 169
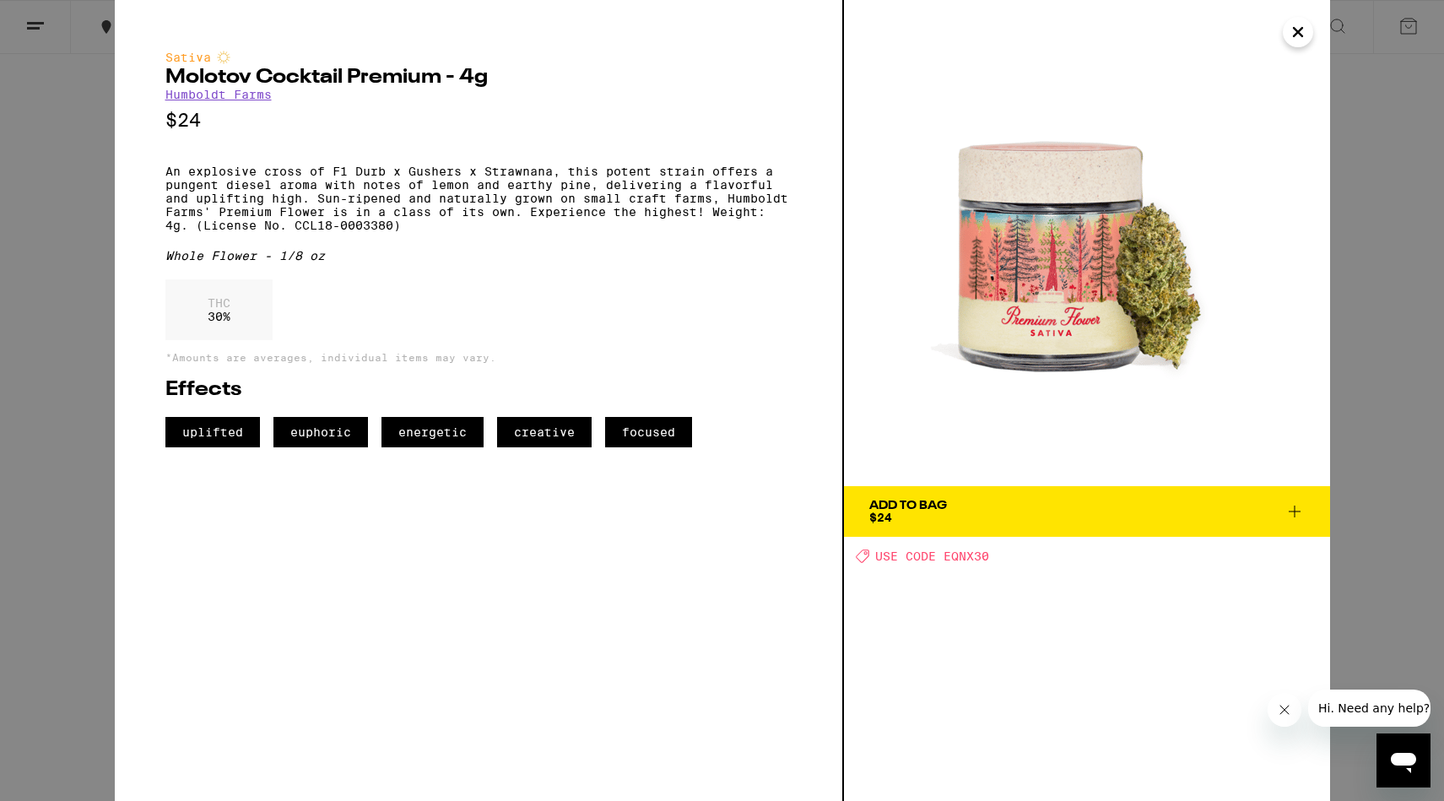
click at [117, 363] on div "Sativa Molotov Cocktail Premium - 4g Humboldt Farms $24 An explosive cross of F…" at bounding box center [479, 400] width 729 height 801
click at [95, 366] on div "Sativa Molotov Cocktail Premium - 4g Humboldt Farms $24 An explosive cross of F…" at bounding box center [722, 400] width 1444 height 801
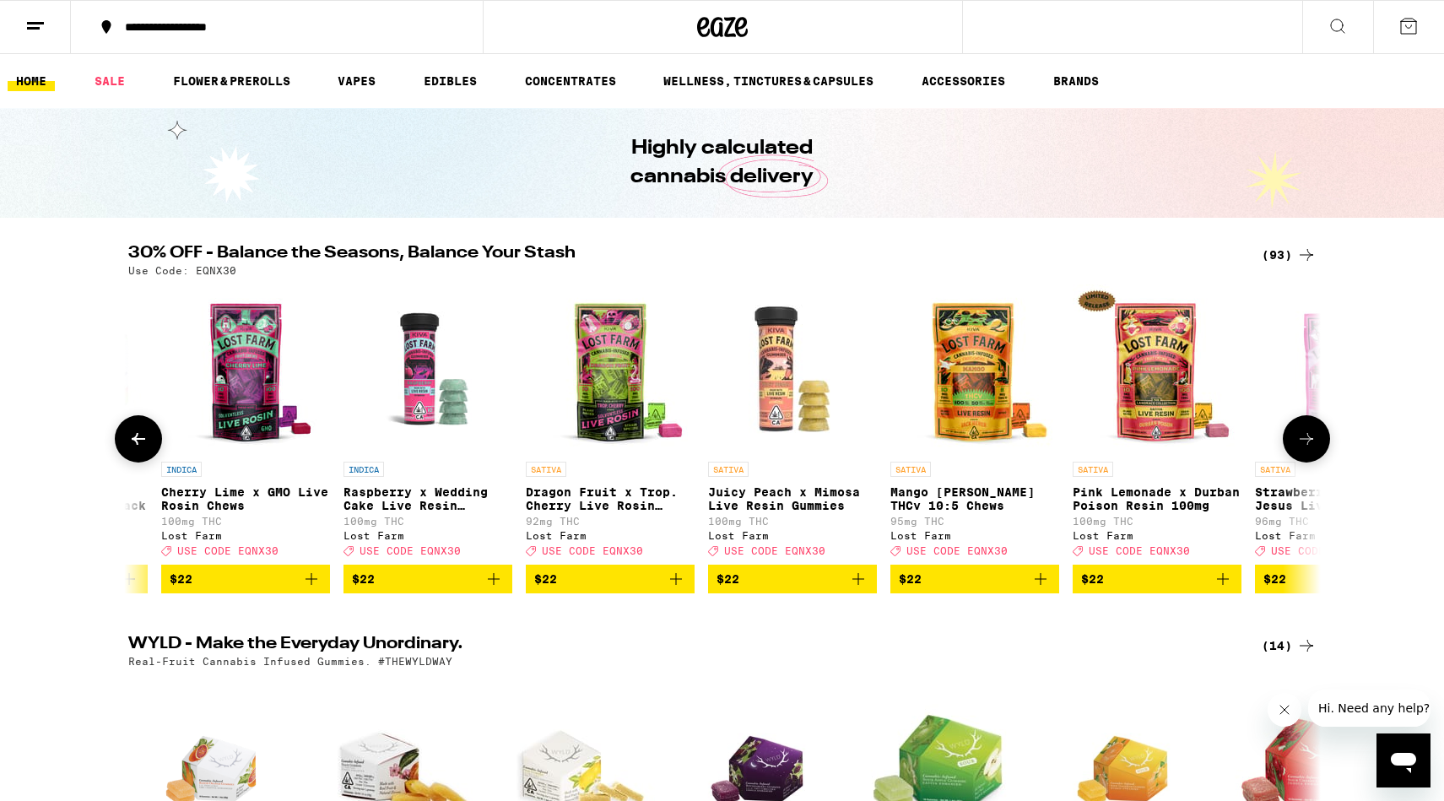
scroll to position [0, 4903]
